Goal: Find specific page/section

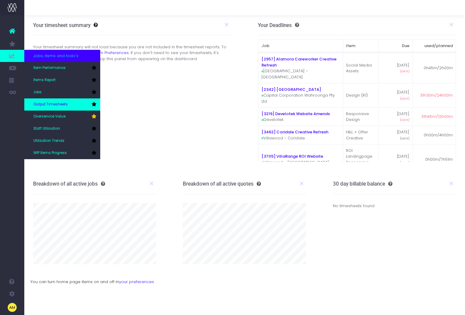
click at [54, 106] on span "Output Timesheets" at bounding box center [50, 104] width 34 height 5
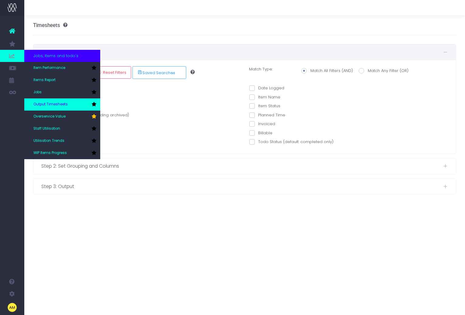
click at [67, 105] on span "Output Timesheets" at bounding box center [50, 104] width 34 height 5
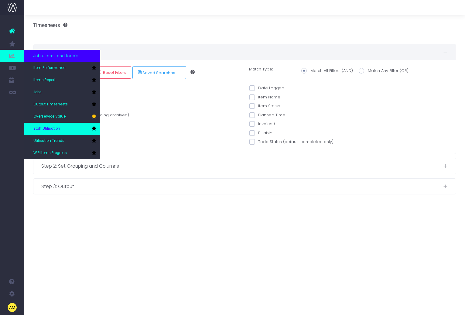
click at [44, 131] on span "Staff Utilisation" at bounding box center [46, 128] width 27 height 5
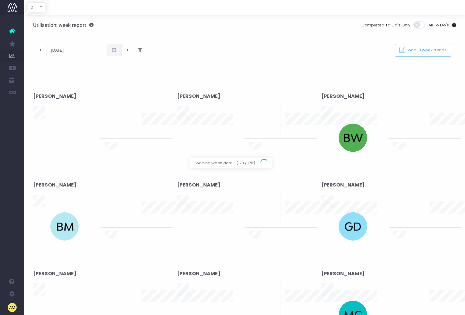
click at [104, 48] on div at bounding box center [232, 157] width 465 height 315
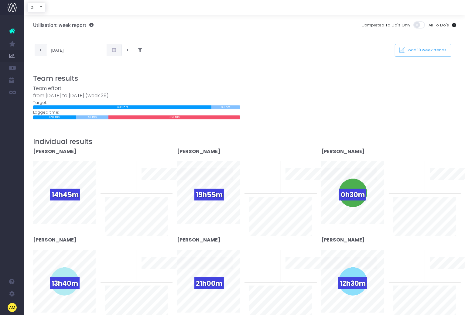
click at [42, 50] on button at bounding box center [41, 50] width 12 height 12
type input "10-09-2025"
